Goal: Entertainment & Leisure: Browse casually

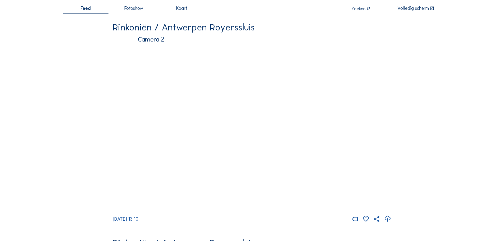
scroll to position [53, 0]
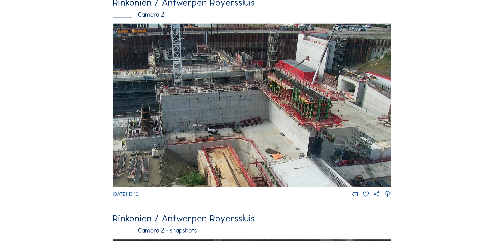
drag, startPoint x: 319, startPoint y: 84, endPoint x: 215, endPoint y: 126, distance: 112.3
click at [215, 130] on img at bounding box center [252, 106] width 279 height 164
drag, startPoint x: 332, startPoint y: 121, endPoint x: 301, endPoint y: 120, distance: 30.4
click at [301, 120] on img at bounding box center [252, 106] width 279 height 164
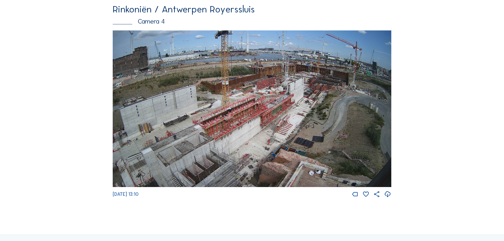
scroll to position [900, 0]
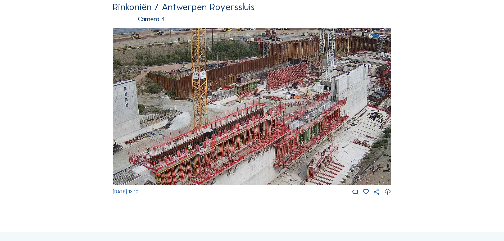
drag, startPoint x: 346, startPoint y: 142, endPoint x: 307, endPoint y: 143, distance: 38.9
click at [306, 147] on img at bounding box center [252, 106] width 279 height 157
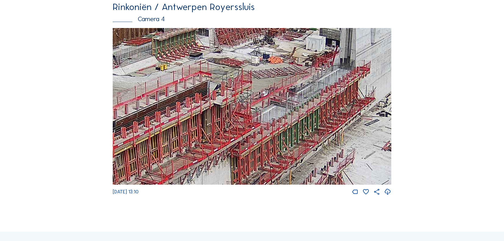
drag, startPoint x: 292, startPoint y: 142, endPoint x: 313, endPoint y: 119, distance: 30.7
click at [313, 119] on img at bounding box center [252, 106] width 279 height 157
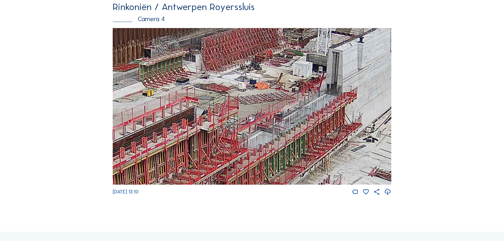
drag, startPoint x: 336, startPoint y: 101, endPoint x: 296, endPoint y: 141, distance: 57.3
click at [296, 141] on img at bounding box center [252, 106] width 279 height 157
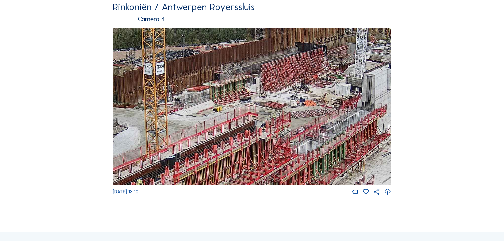
drag, startPoint x: 197, startPoint y: 129, endPoint x: 261, endPoint y: 128, distance: 63.5
click at [261, 128] on img at bounding box center [252, 106] width 279 height 157
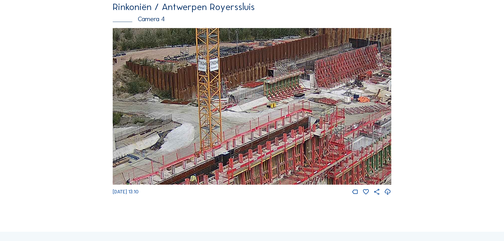
drag, startPoint x: 266, startPoint y: 114, endPoint x: 300, endPoint y: 111, distance: 34.5
click at [300, 111] on img at bounding box center [252, 106] width 279 height 157
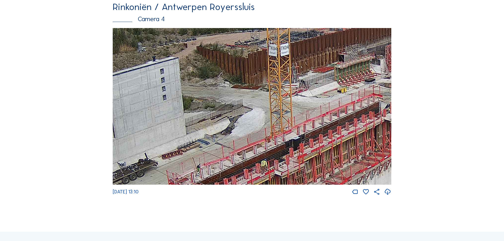
drag, startPoint x: 169, startPoint y: 125, endPoint x: 240, endPoint y: 110, distance: 72.0
click at [240, 110] on img at bounding box center [252, 106] width 279 height 157
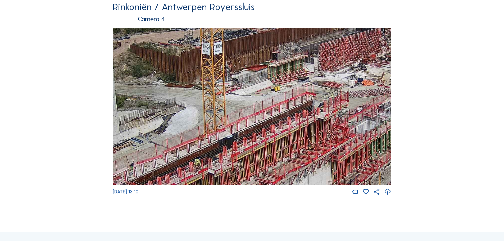
drag, startPoint x: 345, startPoint y: 134, endPoint x: 278, endPoint y: 133, distance: 66.7
click at [278, 133] on img at bounding box center [252, 106] width 279 height 157
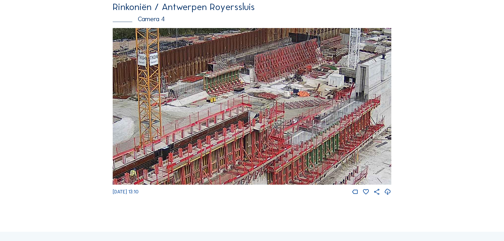
drag, startPoint x: 369, startPoint y: 106, endPoint x: 223, endPoint y: 118, distance: 146.4
click at [223, 118] on img at bounding box center [252, 106] width 279 height 157
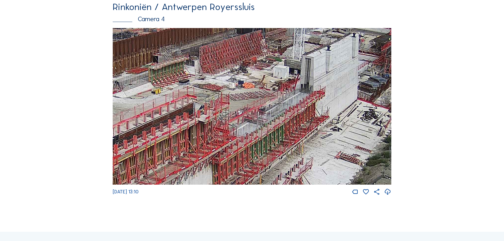
drag, startPoint x: 309, startPoint y: 84, endPoint x: 336, endPoint y: 70, distance: 29.8
click at [336, 70] on img at bounding box center [252, 106] width 279 height 157
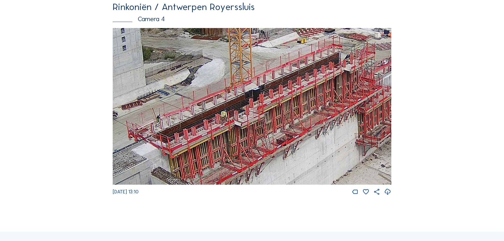
drag, startPoint x: 256, startPoint y: 129, endPoint x: 412, endPoint y: 79, distance: 164.0
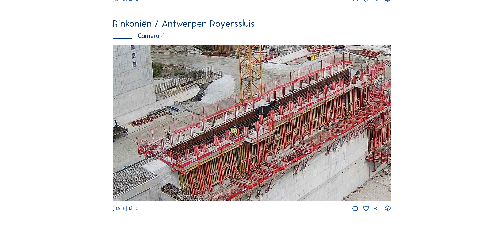
scroll to position [879, 0]
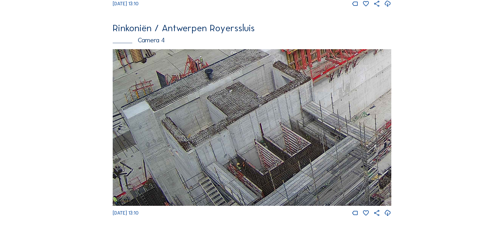
drag, startPoint x: 197, startPoint y: 178, endPoint x: 241, endPoint y: 80, distance: 107.0
click at [241, 81] on img at bounding box center [252, 127] width 279 height 157
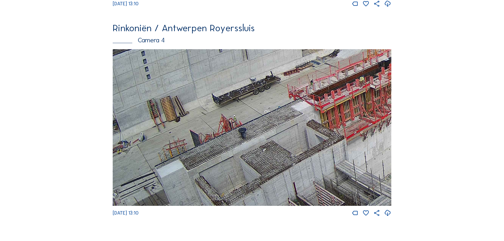
drag, startPoint x: 363, startPoint y: 143, endPoint x: 394, endPoint y: 203, distance: 67.1
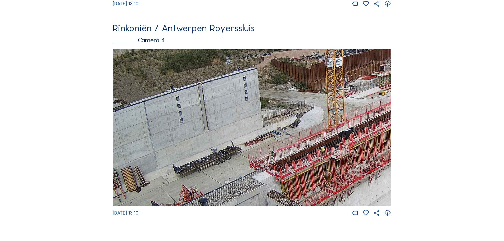
drag, startPoint x: 281, startPoint y: 144, endPoint x: 219, endPoint y: 178, distance: 71.0
click at [219, 178] on img at bounding box center [252, 127] width 279 height 157
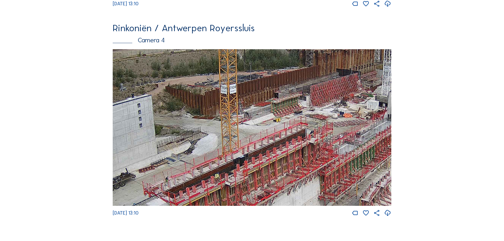
drag, startPoint x: 208, startPoint y: 155, endPoint x: 190, endPoint y: 160, distance: 18.7
click at [190, 160] on img at bounding box center [252, 127] width 279 height 157
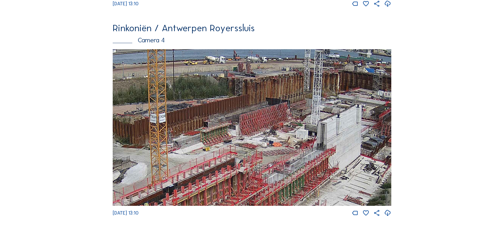
click at [263, 132] on img at bounding box center [252, 127] width 279 height 157
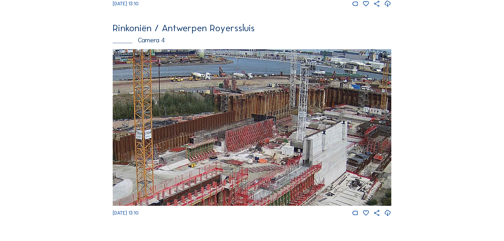
click at [319, 130] on img at bounding box center [252, 127] width 279 height 157
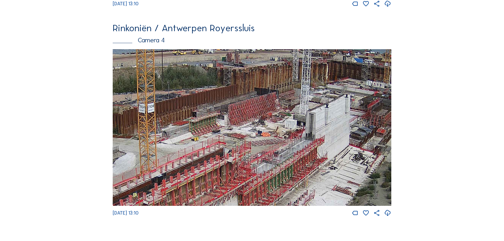
drag, startPoint x: 286, startPoint y: 174, endPoint x: 289, endPoint y: 148, distance: 26.6
click at [289, 148] on img at bounding box center [252, 127] width 279 height 157
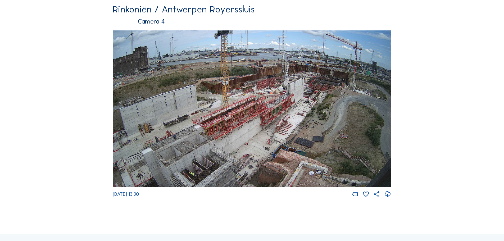
scroll to position [900, 0]
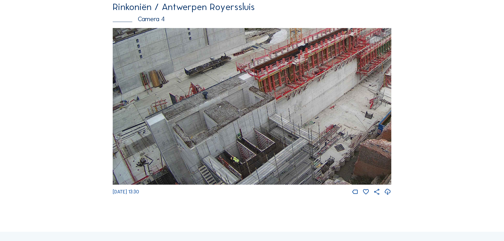
drag, startPoint x: 202, startPoint y: 154, endPoint x: 233, endPoint y: 70, distance: 89.5
click at [233, 70] on img at bounding box center [252, 106] width 279 height 157
